Goal: Task Accomplishment & Management: Use online tool/utility

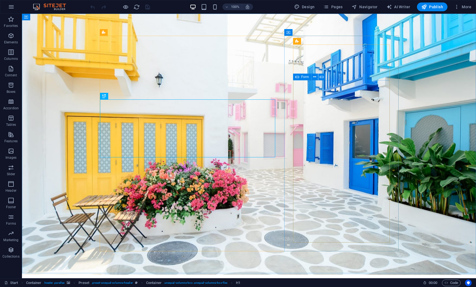
click at [296, 77] on icon at bounding box center [297, 77] width 4 height 7
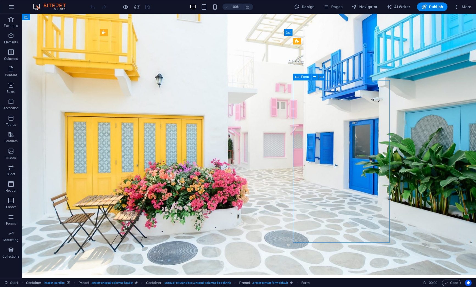
click at [305, 76] on span "Form" at bounding box center [305, 76] width 8 height 3
click at [321, 76] on icon at bounding box center [322, 77] width 4 height 6
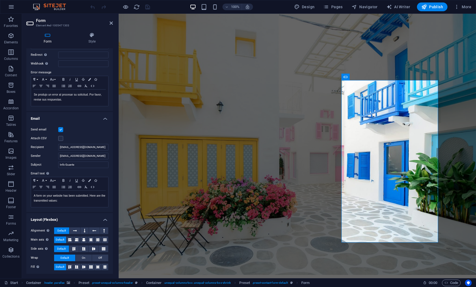
scroll to position [78, 0]
click at [92, 147] on input "[EMAIL_ADDRESS][DOMAIN_NAME]" at bounding box center [83, 146] width 50 height 7
drag, startPoint x: 90, startPoint y: 156, endPoint x: 53, endPoint y: 153, distance: 37.4
click at [53, 153] on div "Sender [EMAIL_ADDRESS][DOMAIN_NAME]" at bounding box center [70, 155] width 78 height 7
type input "[EMAIL_ADDRESS][DOMAIN_NAME]"
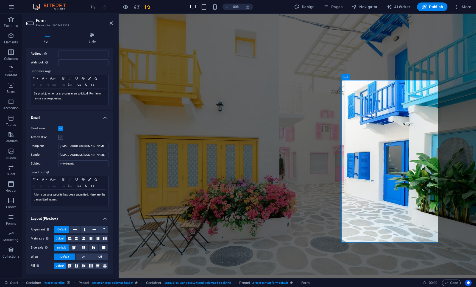
click at [60, 138] on label at bounding box center [60, 137] width 5 height 5
click at [0, 0] on input "Attach CSV" at bounding box center [0, 0] width 0 height 0
click at [94, 42] on h4 "Style" at bounding box center [92, 38] width 42 height 12
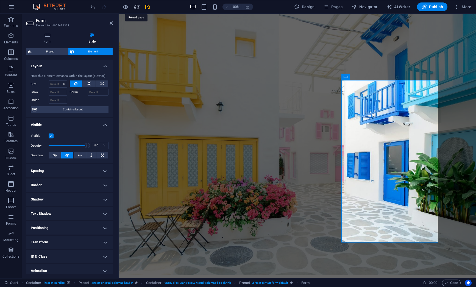
click at [136, 7] on icon "reload" at bounding box center [137, 7] width 6 height 6
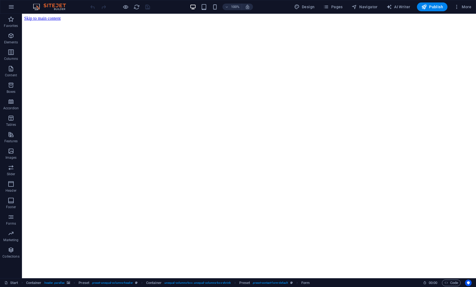
scroll to position [0, 0]
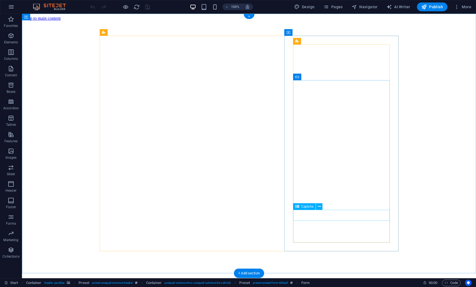
click at [298, 77] on icon at bounding box center [297, 77] width 4 height 7
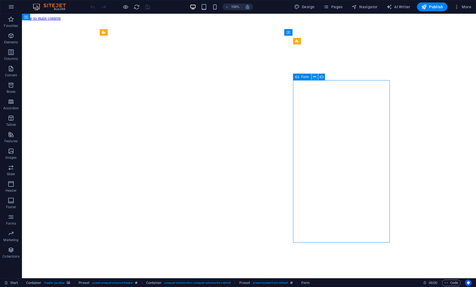
click at [315, 77] on icon at bounding box center [314, 77] width 3 height 6
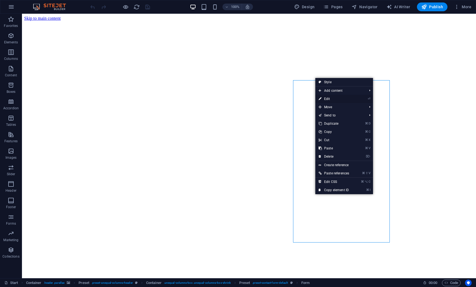
click at [323, 97] on link "⏎ Edit" at bounding box center [333, 99] width 37 height 8
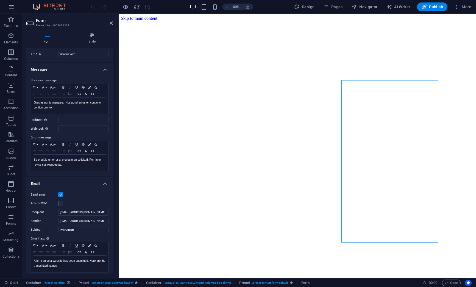
scroll to position [15, 0]
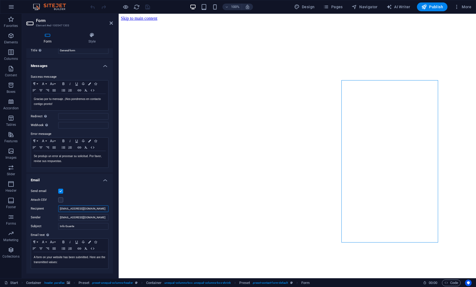
drag, startPoint x: 91, startPoint y: 209, endPoint x: 39, endPoint y: 203, distance: 52.3
click at [39, 203] on div "Send email Attach CSV Recipient [EMAIL_ADDRESS][DOMAIN_NAME] Sender [EMAIL_ADDR…" at bounding box center [69, 229] width 87 height 90
type input "v"
type input "s"
type input "v"
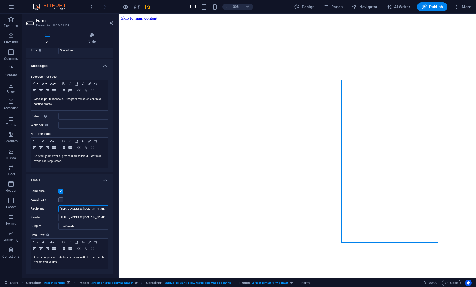
type input "[EMAIL_ADDRESS][DOMAIN_NAME]"
drag, startPoint x: 92, startPoint y: 218, endPoint x: 52, endPoint y: 217, distance: 39.9
click at [52, 217] on div "Sender [EMAIL_ADDRESS][DOMAIN_NAME]" at bounding box center [70, 217] width 78 height 7
type input "[EMAIL_ADDRESS][DOMAIN_NAME]"
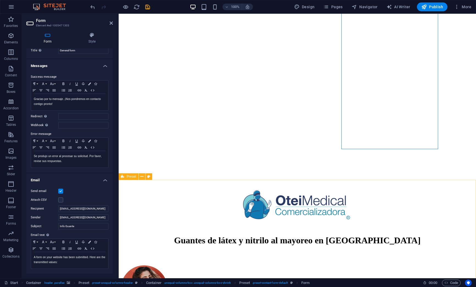
scroll to position [97, 0]
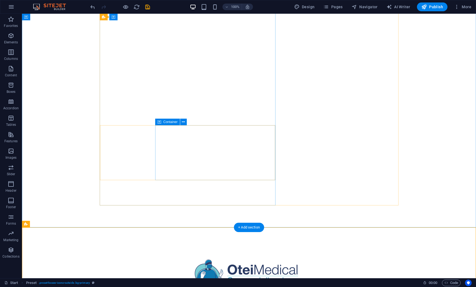
scroll to position [0, 0]
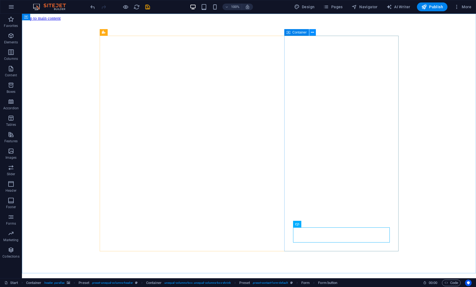
click at [312, 32] on icon at bounding box center [312, 33] width 3 height 6
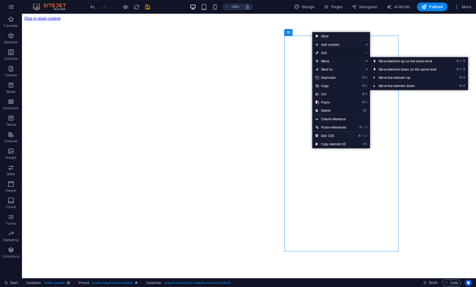
click at [327, 54] on link "⏎ Edit" at bounding box center [330, 53] width 37 height 8
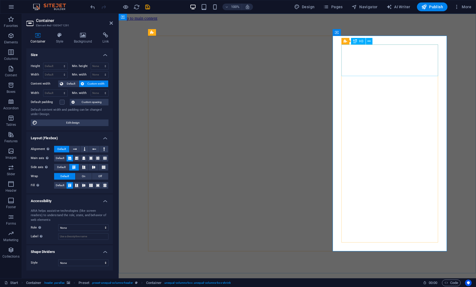
click at [348, 76] on div "Form" at bounding box center [350, 77] width 18 height 7
click at [362, 77] on icon at bounding box center [363, 77] width 3 height 6
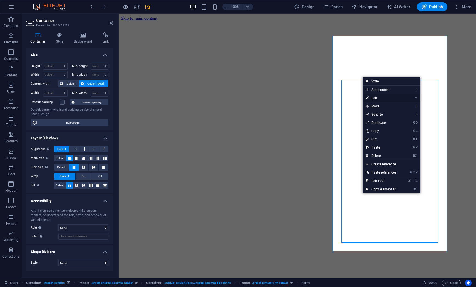
click at [379, 97] on link "⏎ Edit" at bounding box center [381, 98] width 37 height 8
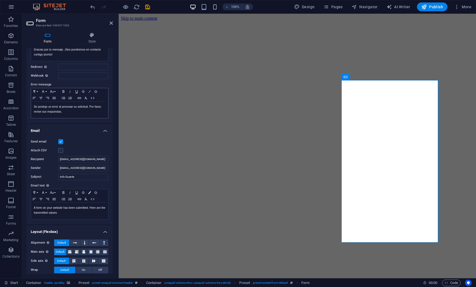
scroll to position [78, 0]
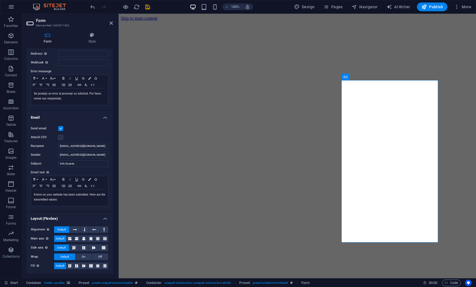
click at [62, 137] on label at bounding box center [60, 137] width 5 height 5
click at [0, 0] on input "Attach CSV" at bounding box center [0, 0] width 0 height 0
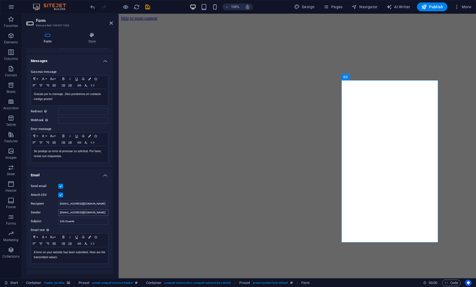
scroll to position [20, 0]
click at [437, 8] on span "Publish" at bounding box center [432, 6] width 22 height 5
checkbox input "false"
